Goal: Information Seeking & Learning: Learn about a topic

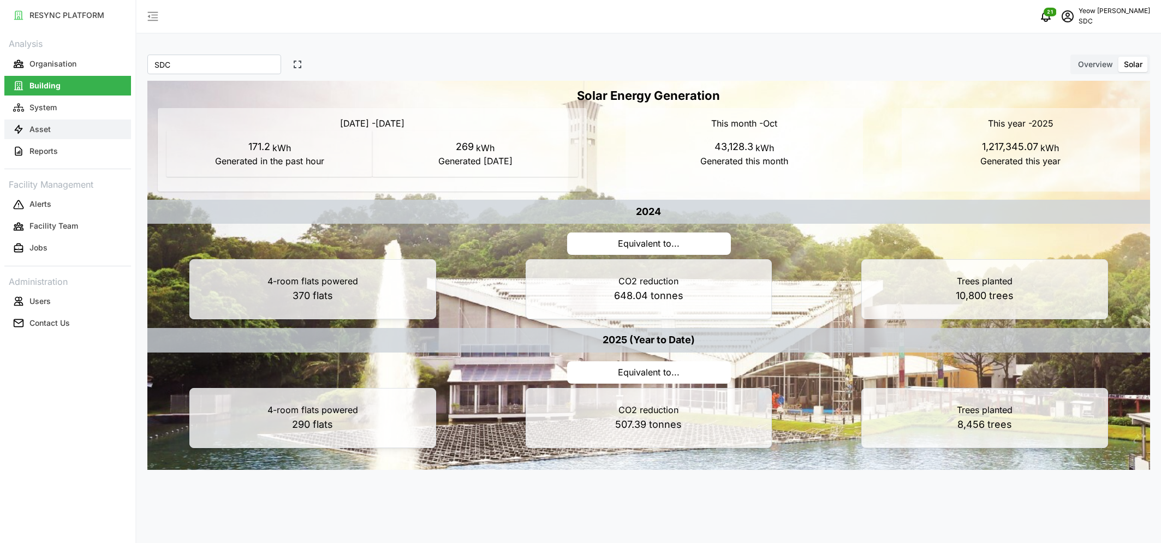
click at [46, 124] on p "Asset" at bounding box center [39, 129] width 21 height 11
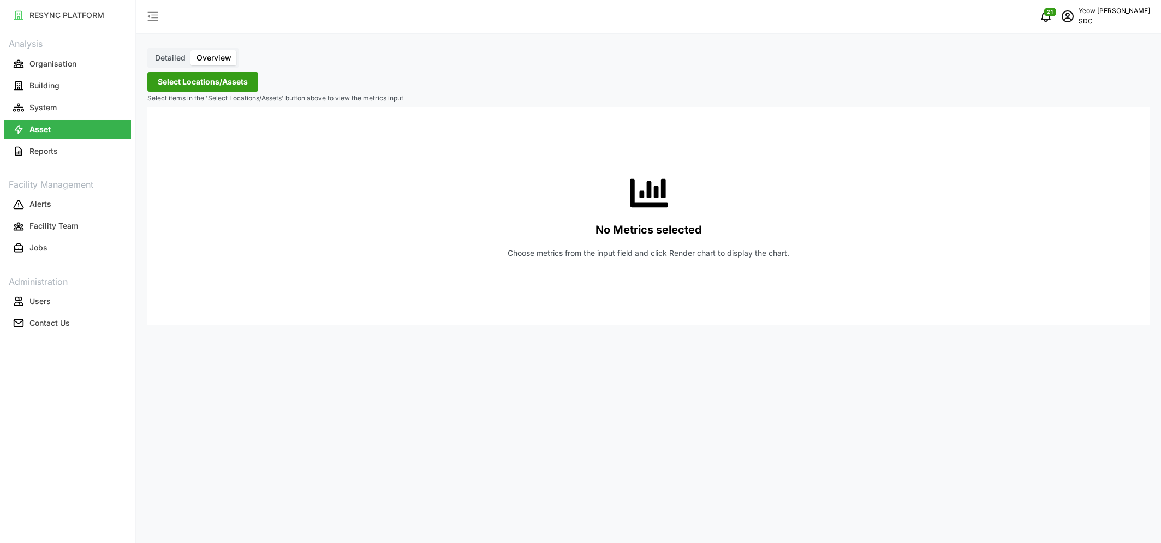
click at [215, 82] on span "Select Locations/Assets" at bounding box center [203, 82] width 90 height 19
click at [165, 55] on span "Detailed" at bounding box center [170, 57] width 31 height 9
click at [150, 50] on input "Detailed" at bounding box center [150, 50] width 0 height 0
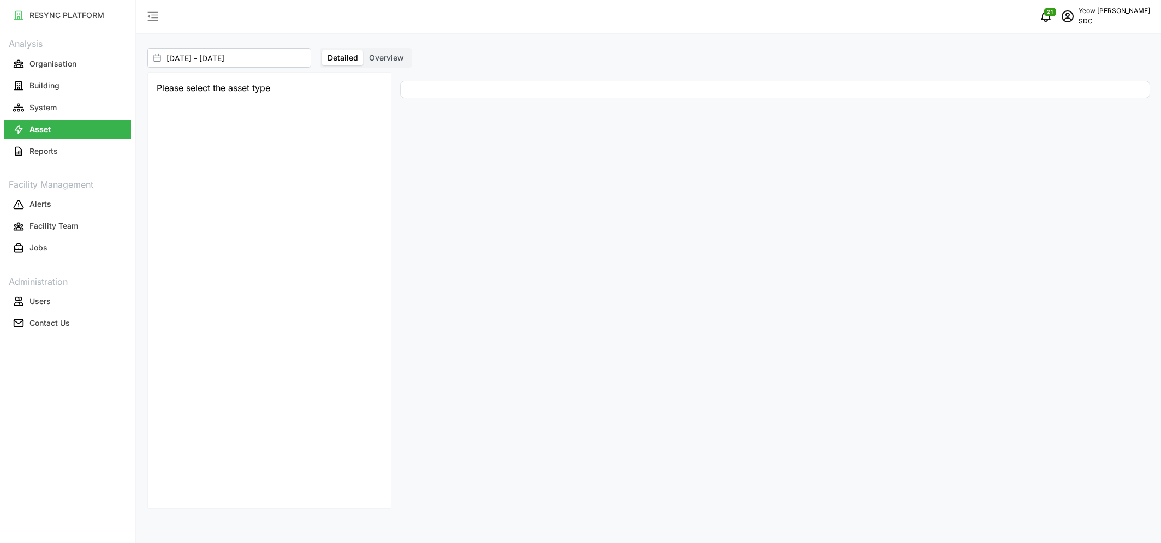
click at [390, 53] on span "Overview" at bounding box center [386, 57] width 35 height 9
click at [363, 50] on input "Overview" at bounding box center [363, 50] width 0 height 0
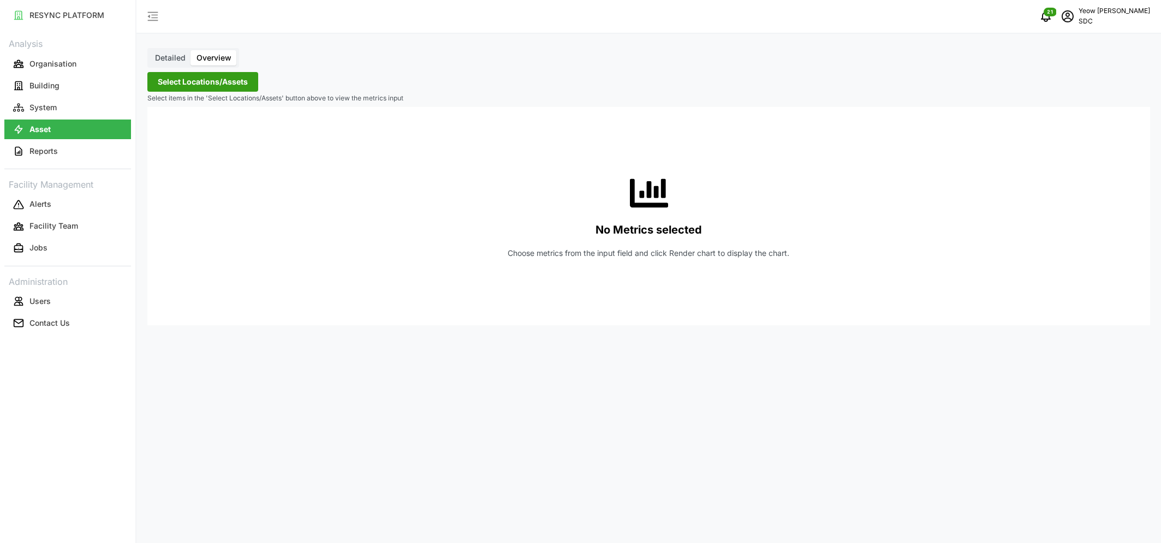
click at [207, 80] on span "Select Locations/Assets" at bounding box center [203, 82] width 90 height 19
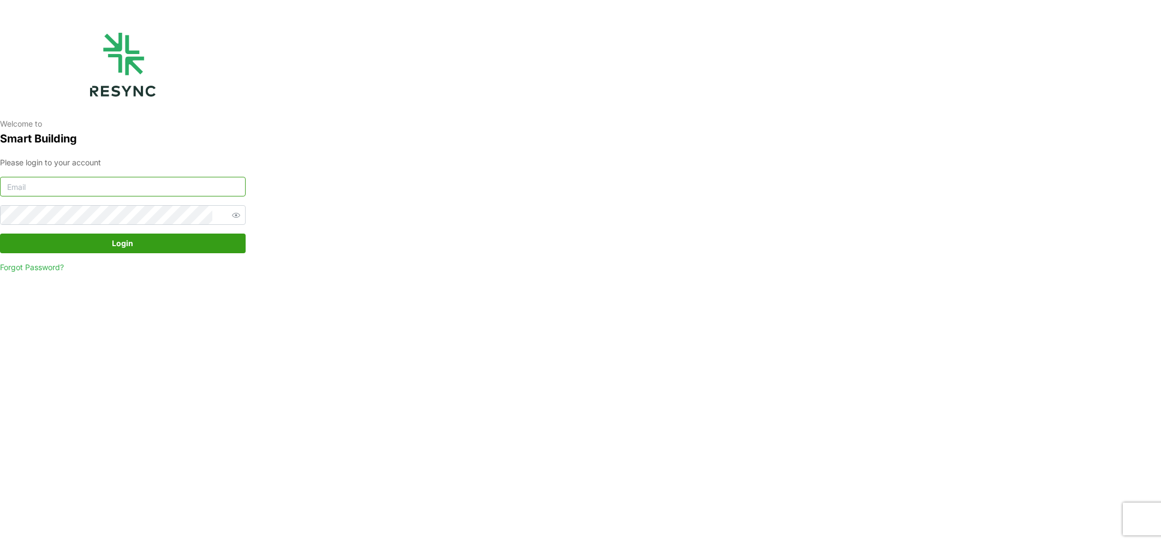
type input "audrey_yeow@defencecollectivesg.com"
click at [109, 244] on span "Login" at bounding box center [122, 243] width 225 height 19
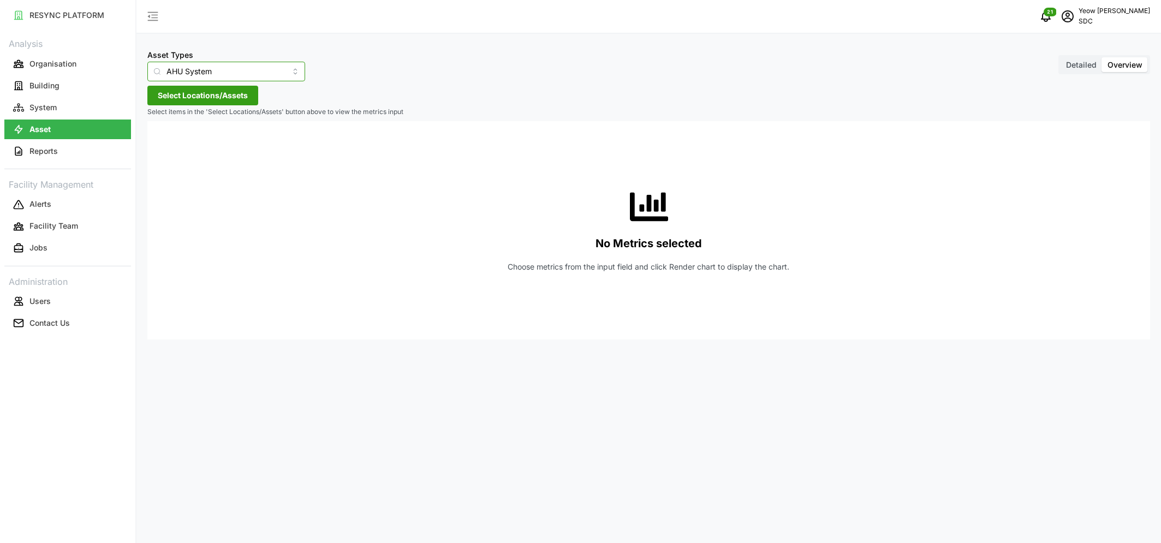
click at [231, 74] on input "AHU System" at bounding box center [226, 72] width 158 height 20
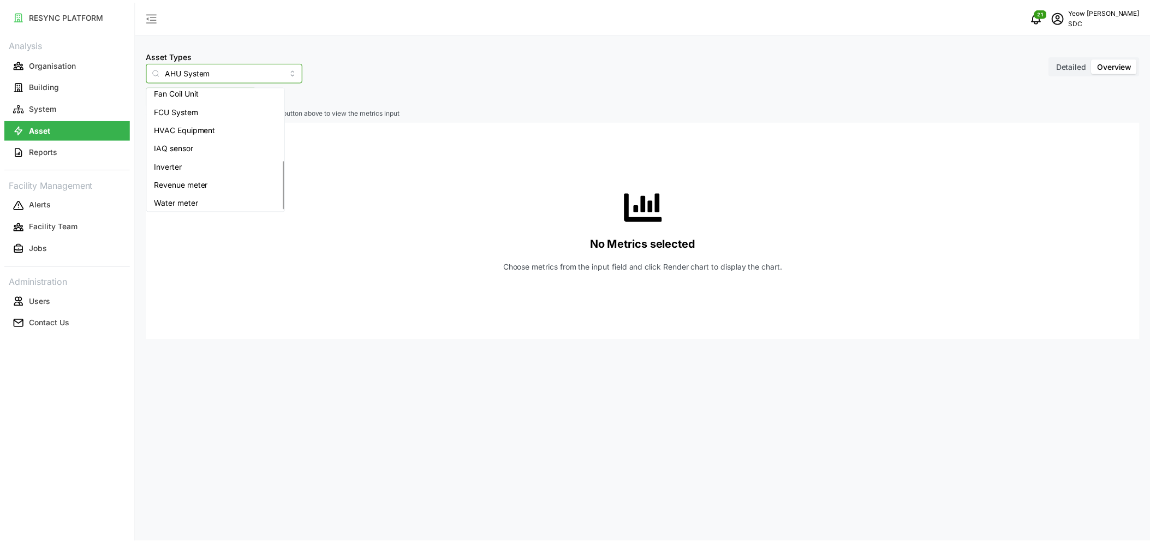
scroll to position [174, 0]
click at [189, 160] on div "Inverter" at bounding box center [217, 163] width 135 height 19
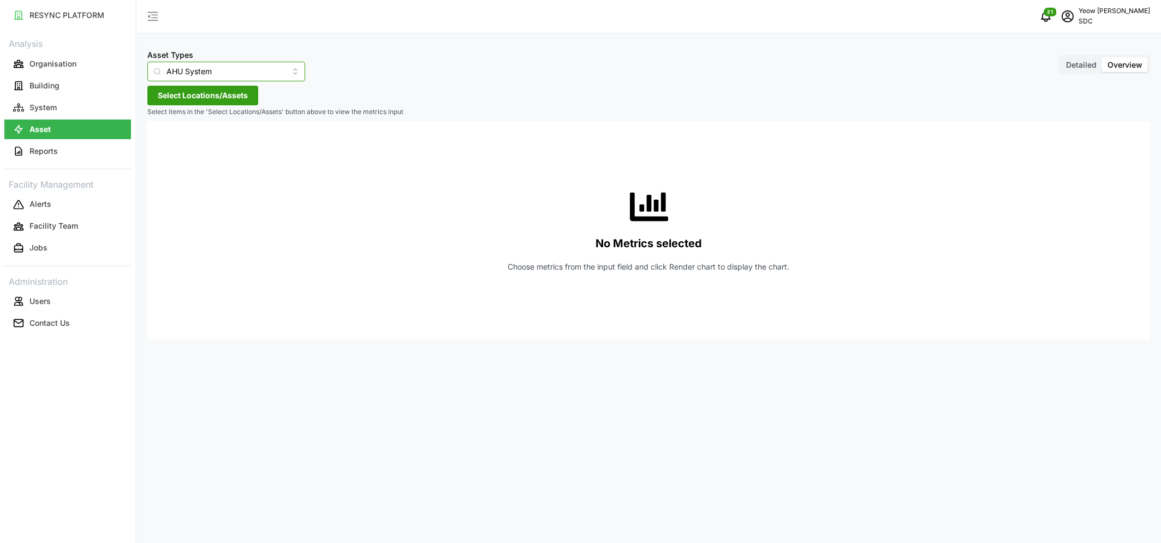
type input "Inverter"
click at [226, 97] on span "Select Locations/Assets" at bounding box center [203, 95] width 90 height 19
click at [160, 145] on icon at bounding box center [161, 144] width 9 height 9
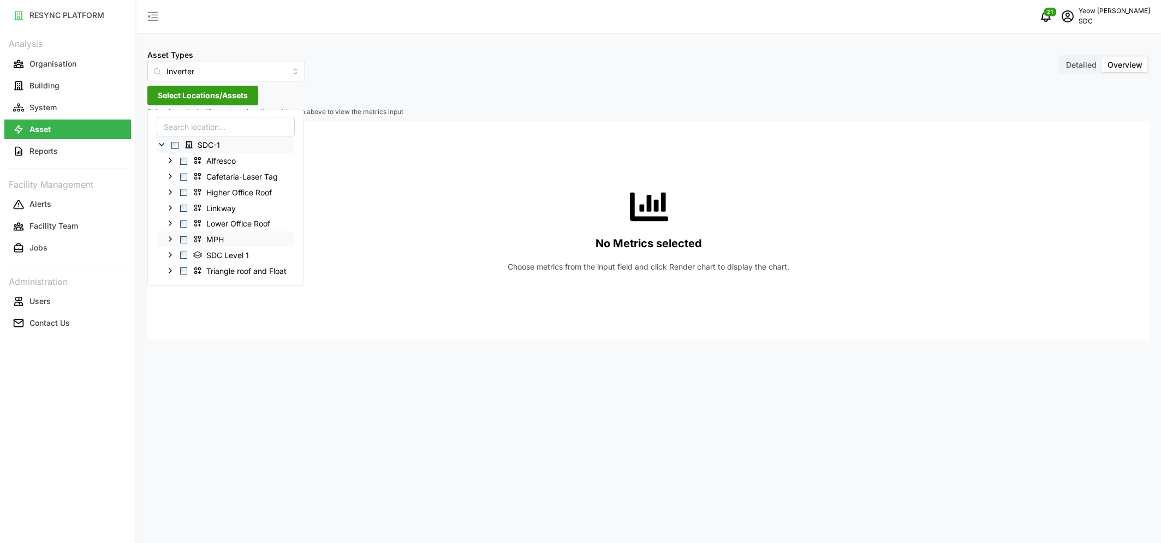
click at [186, 240] on span "Select MPH" at bounding box center [183, 239] width 7 height 7
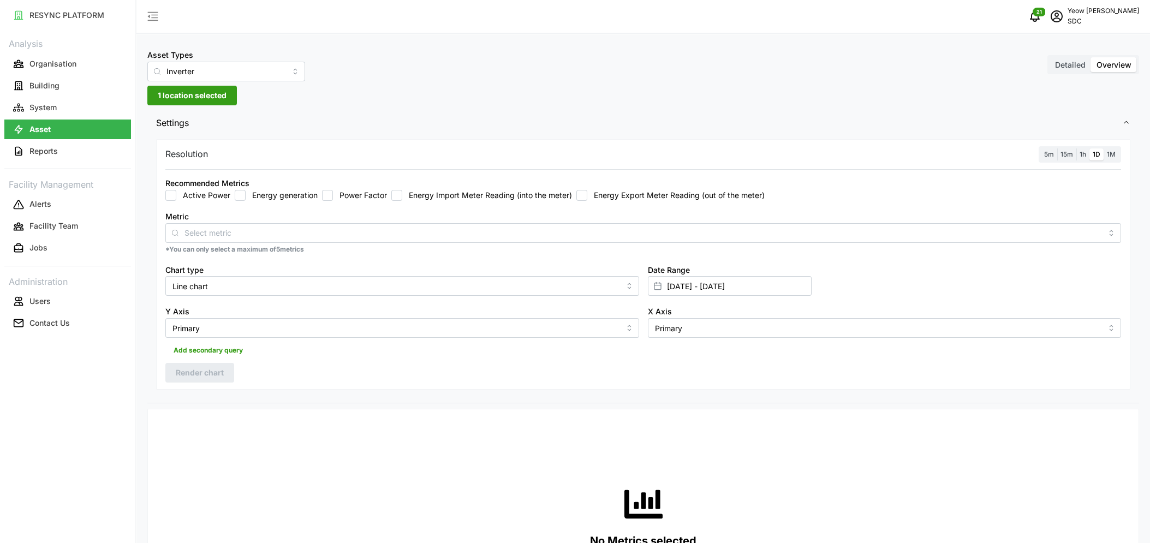
drag, startPoint x: 485, startPoint y: 213, endPoint x: 367, endPoint y: 205, distance: 117.7
click at [485, 214] on div "Metric" at bounding box center [643, 226] width 956 height 33
click at [242, 195] on input "Energy generation" at bounding box center [240, 195] width 11 height 11
checkbox input "true"
click at [1066, 157] on span "15m" at bounding box center [1066, 154] width 13 height 8
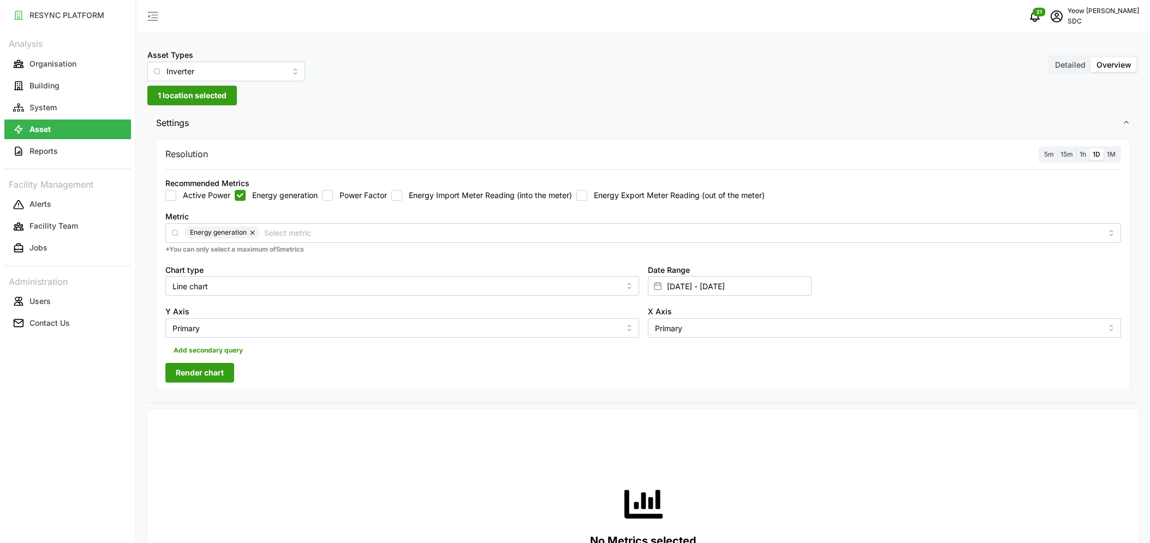
click at [1057, 148] on input "15m" at bounding box center [1057, 148] width 0 height 0
click at [279, 286] on input "Line chart" at bounding box center [402, 286] width 474 height 20
click at [196, 327] on span "Bar chart" at bounding box center [190, 331] width 33 height 12
type input "Bar chart"
click at [777, 290] on input "[DATE] - [DATE]" at bounding box center [730, 286] width 164 height 20
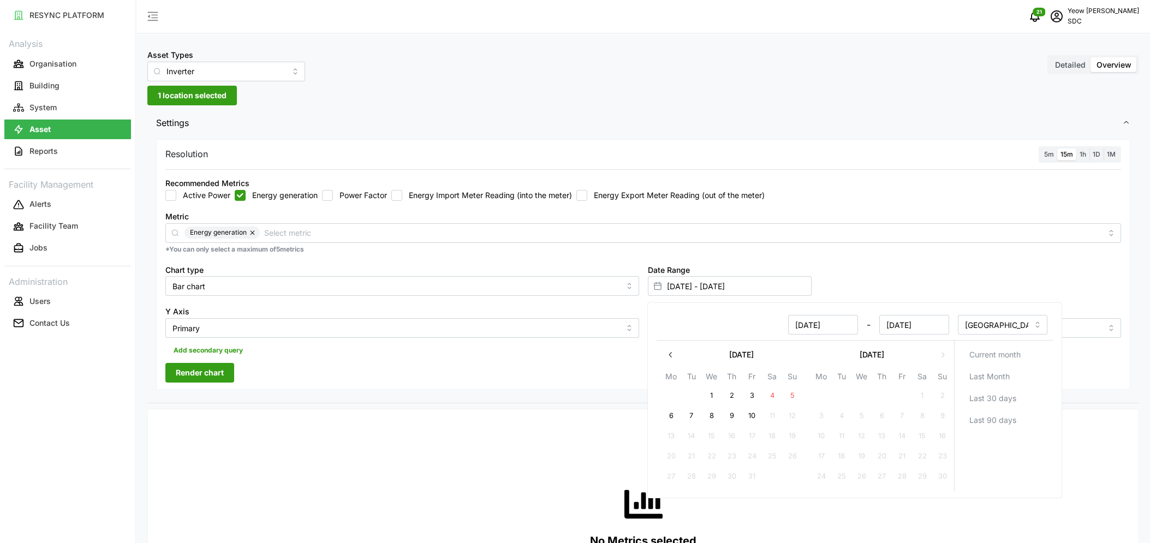
click at [748, 414] on button "10" at bounding box center [752, 416] width 20 height 20
type input "[DATE] - [DATE]"
type input "[DATE]"
click at [710, 415] on button "8" at bounding box center [712, 416] width 20 height 20
click at [750, 415] on button "10" at bounding box center [752, 416] width 20 height 20
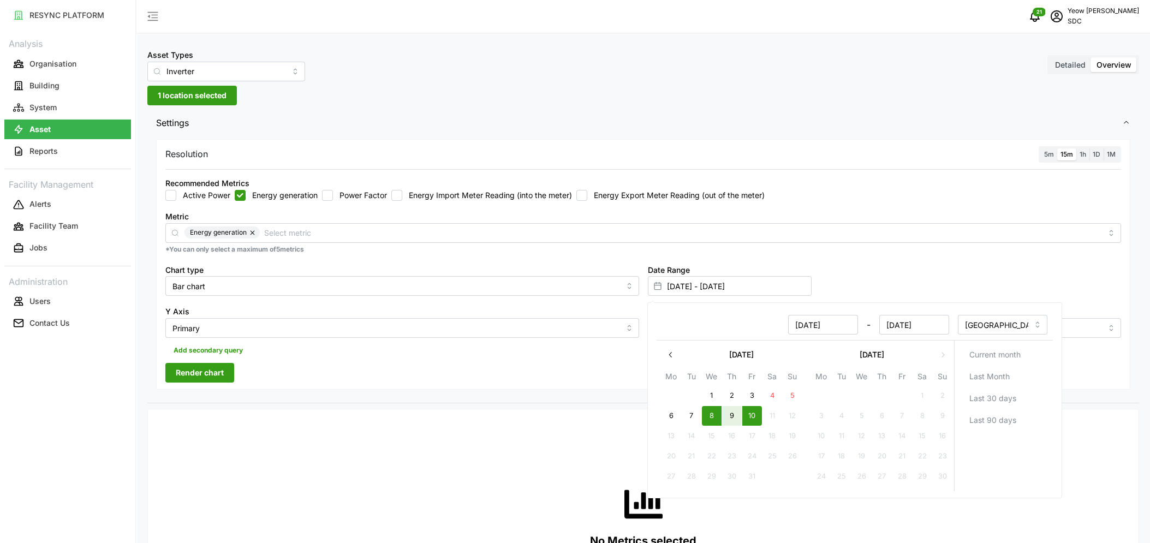
type input "[DATE] - [DATE]"
type input "[DATE]"
click at [418, 482] on div "No Metrics selected Choose metrics from the input field and click Render chart …" at bounding box center [643, 527] width 956 height 218
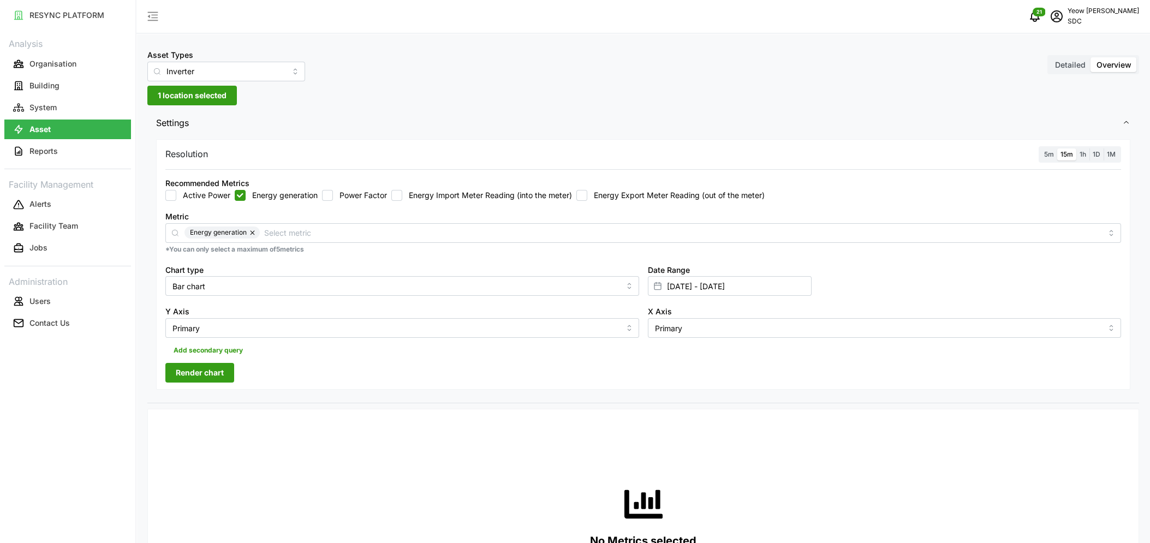
click at [204, 373] on span "Render chart" at bounding box center [200, 372] width 48 height 19
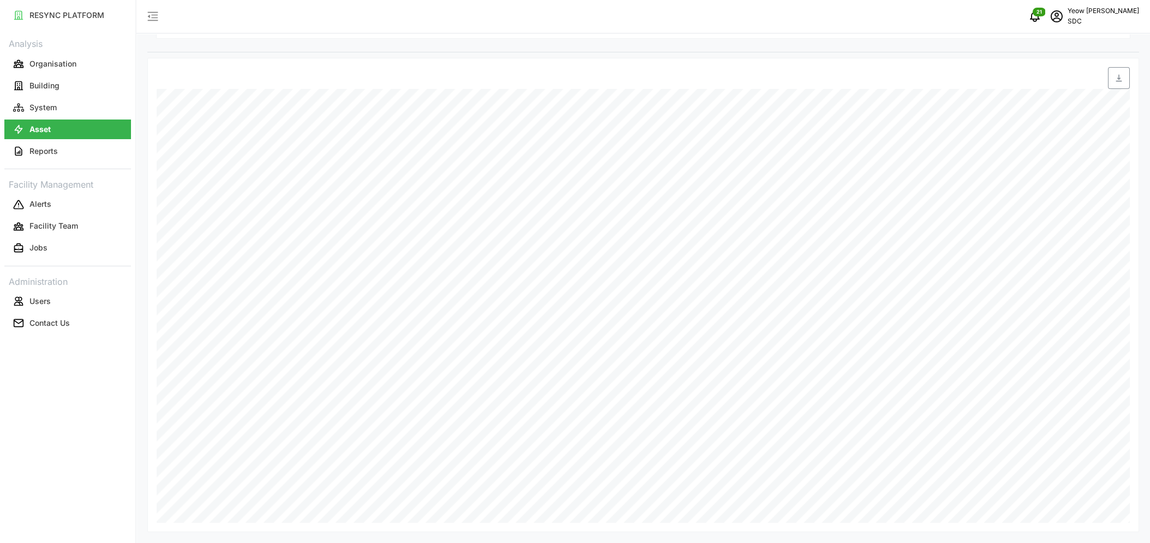
click at [237, 64] on div at bounding box center [275, 78] width 246 height 31
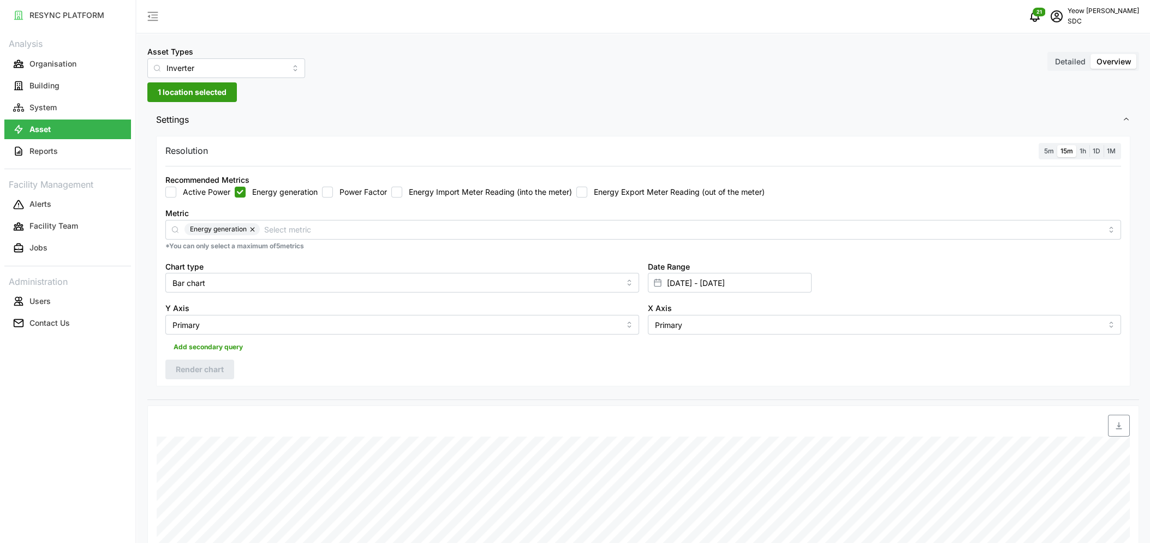
scroll to position [0, 0]
click at [773, 290] on input "[DATE] - [DATE]" at bounding box center [730, 286] width 164 height 20
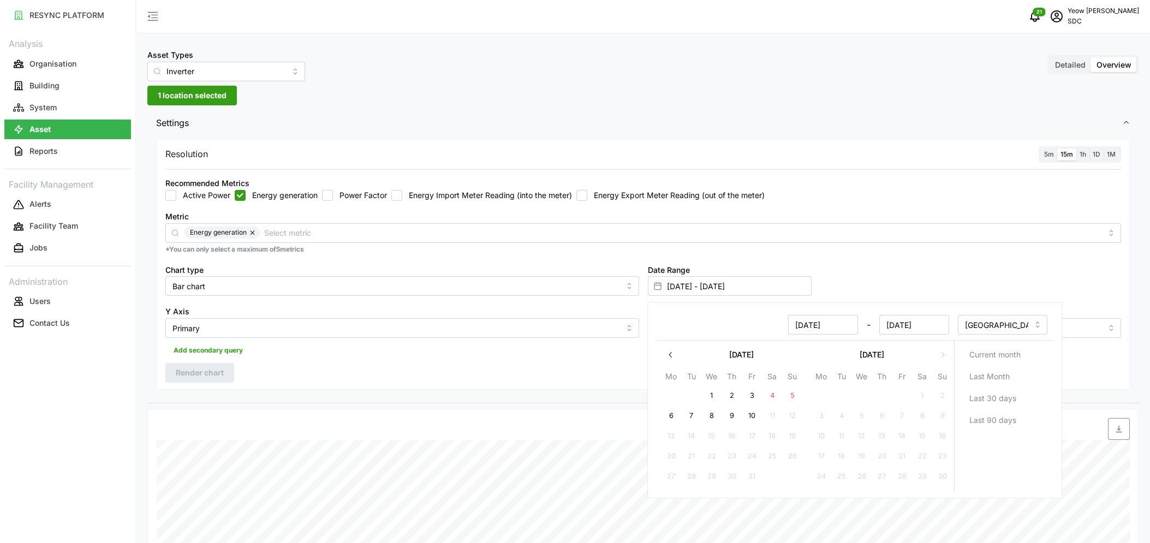
click at [1083, 156] on span "1h" at bounding box center [1082, 154] width 7 height 8
click at [1076, 148] on input "1h" at bounding box center [1076, 148] width 0 height 0
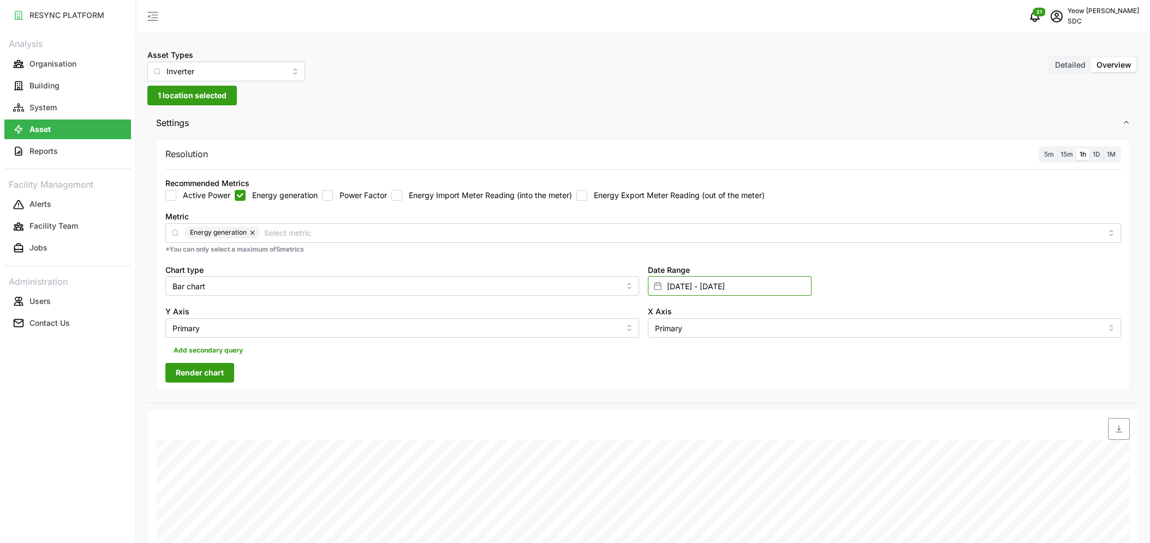
click at [775, 289] on input "[DATE] - [DATE]" at bounding box center [730, 286] width 164 height 20
click at [690, 417] on button "7" at bounding box center [692, 416] width 20 height 20
type input "[DATE] - [DATE]"
type input "[DATE]"
click at [669, 417] on button "6" at bounding box center [671, 416] width 20 height 20
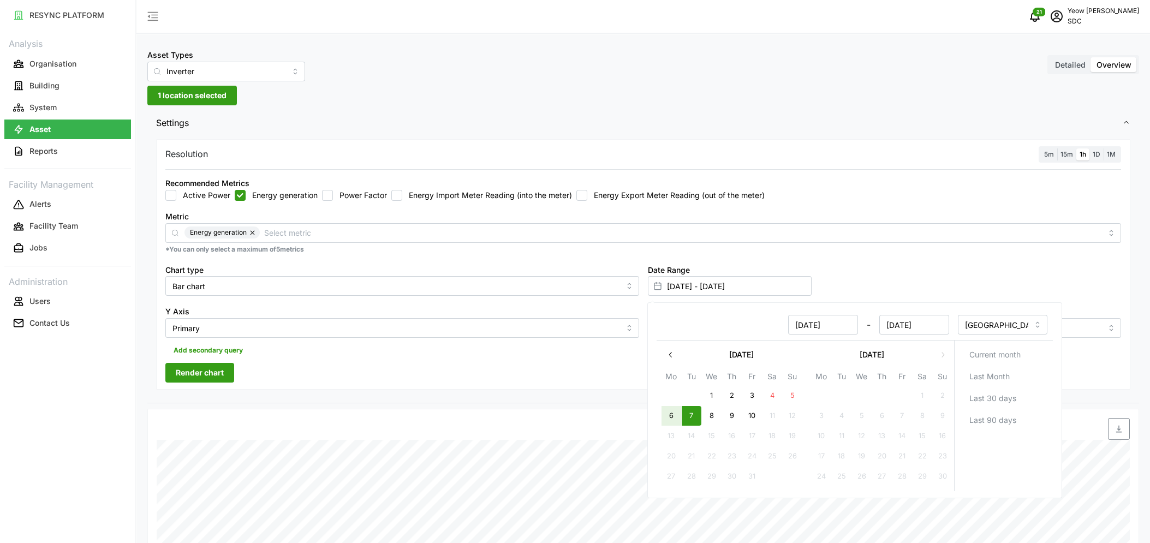
type input "[DATE] - [DATE]"
type input "[DATE]"
click at [751, 413] on button "10" at bounding box center [752, 416] width 20 height 20
type input "[DATE] - [DATE]"
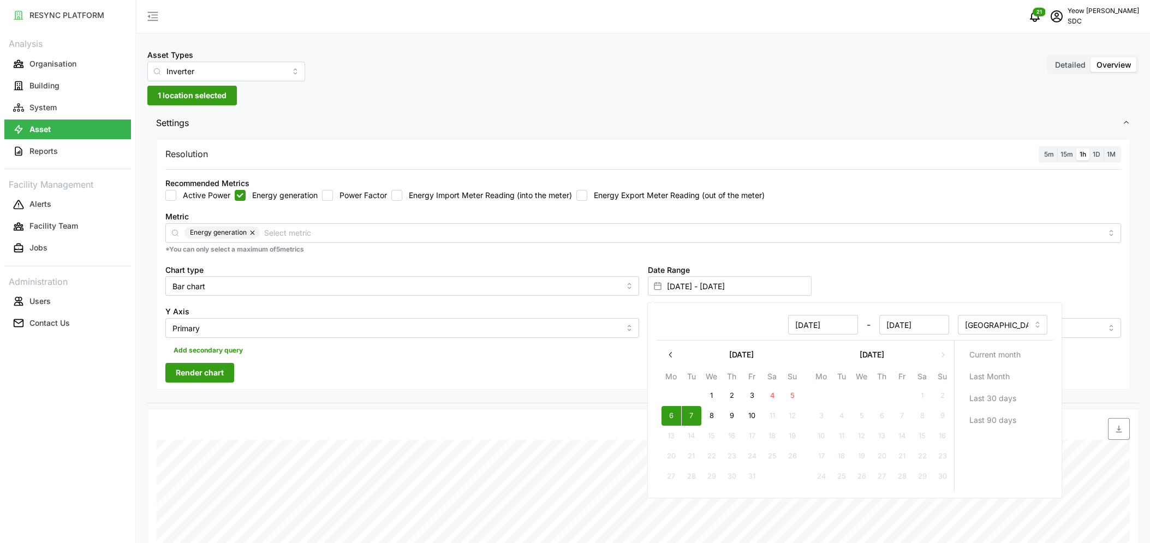
type input "[DATE]"
click at [669, 411] on button "6" at bounding box center [671, 416] width 20 height 20
type input "[DATE] - [DATE]"
type input "[DATE]"
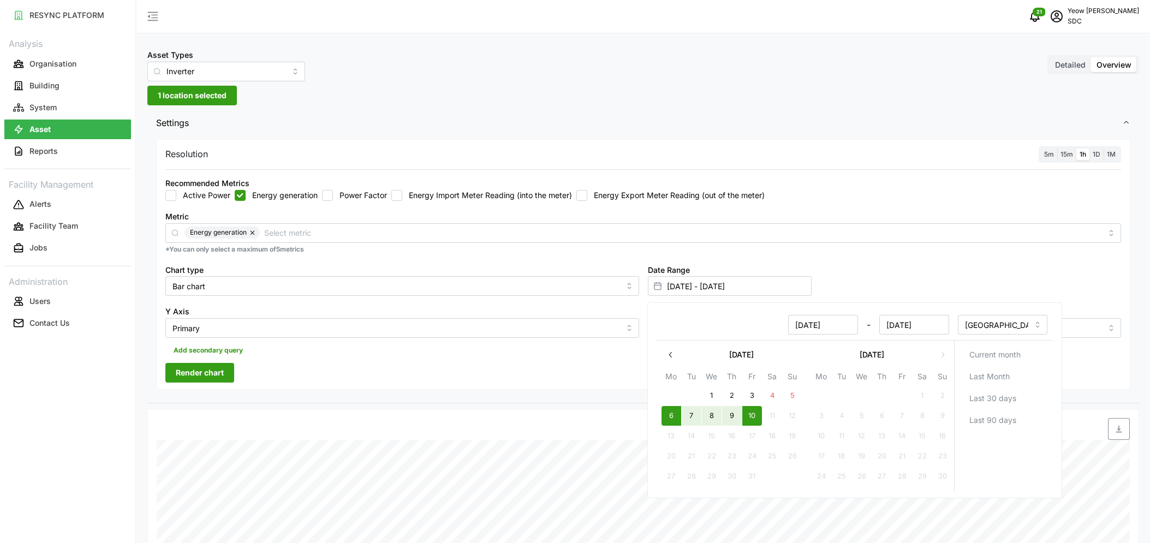
click at [981, 267] on div "Date Range [DATE] - [DATE]" at bounding box center [884, 280] width 482 height 42
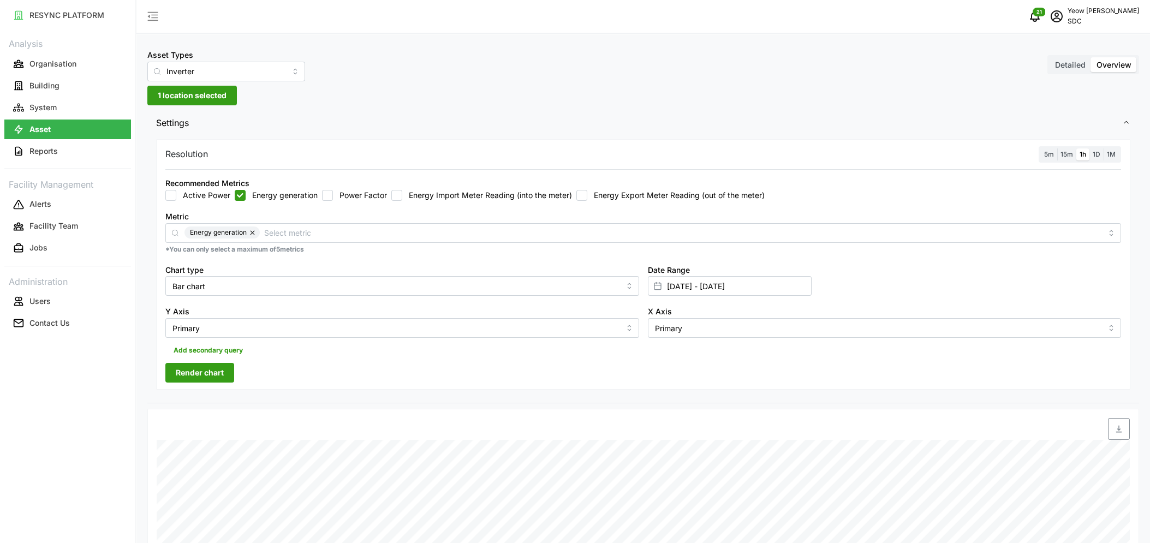
click at [207, 372] on span "Render chart" at bounding box center [200, 372] width 48 height 19
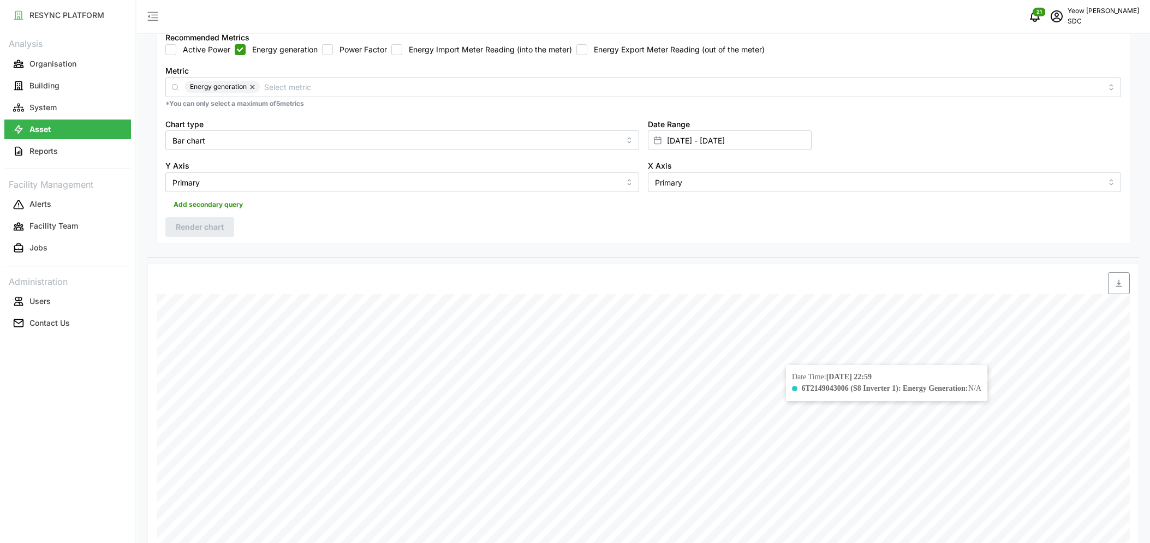
scroll to position [351, 0]
